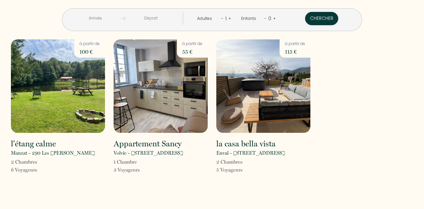
click at [121, 19] on input "text" at bounding box center [95, 18] width 51 height 13
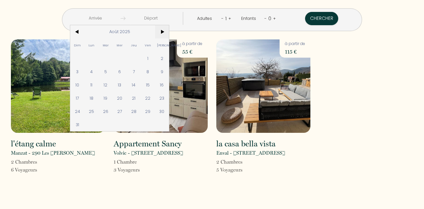
click at [169, 32] on span ">" at bounding box center [162, 31] width 14 height 13
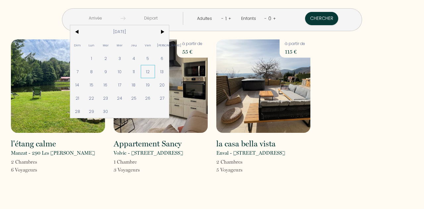
click at [155, 69] on span "12" at bounding box center [148, 71] width 14 height 13
type input "[DATE]"
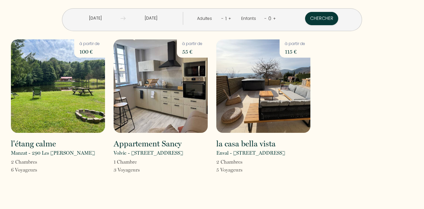
click at [167, 18] on input "[DATE]" at bounding box center [151, 18] width 51 height 13
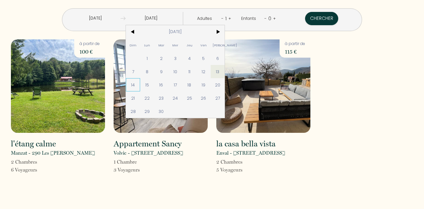
click at [140, 85] on span "14" at bounding box center [133, 84] width 14 height 13
type input "[DATE]"
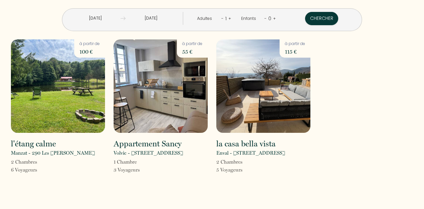
click at [225, 18] on div "1" at bounding box center [226, 18] width 5 height 11
click at [229, 17] on div "Adultes - 1 +" at bounding box center [214, 18] width 44 height 13
click at [228, 17] on link "+" at bounding box center [229, 18] width 3 height 6
click at [306, 16] on button "Chercher" at bounding box center [322, 18] width 33 height 13
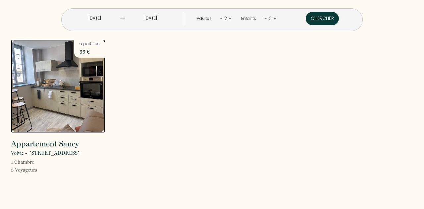
click at [60, 80] on img at bounding box center [58, 86] width 94 height 94
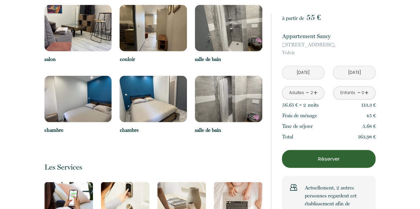
scroll to position [904, 0]
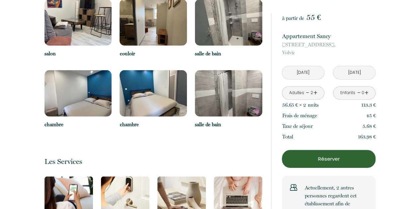
click at [237, 93] on img at bounding box center [228, 93] width 67 height 46
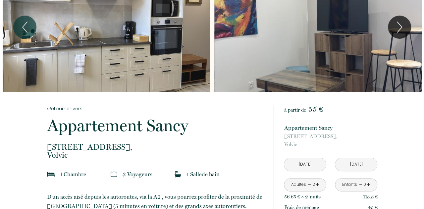
scroll to position [0, 0]
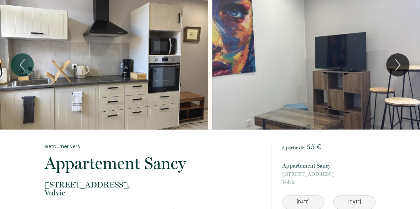
click at [148, 77] on div "Slideshow" at bounding box center [104, 65] width 208 height 130
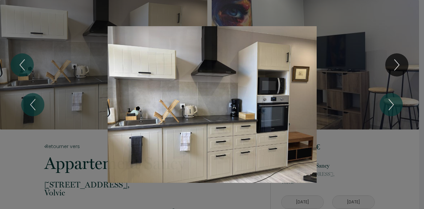
click at [351, 29] on div "Slideshow" at bounding box center [212, 104] width 318 height 157
